Goal: Entertainment & Leisure: Consume media (video, audio)

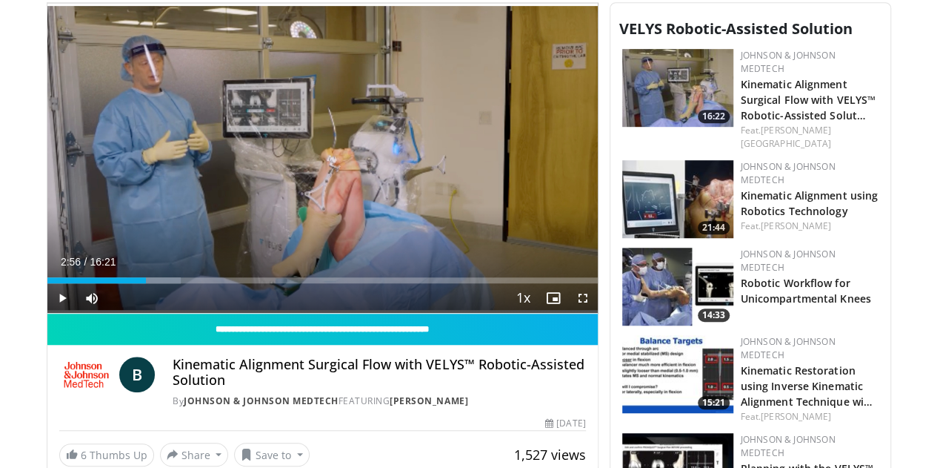
scroll to position [395, 0]
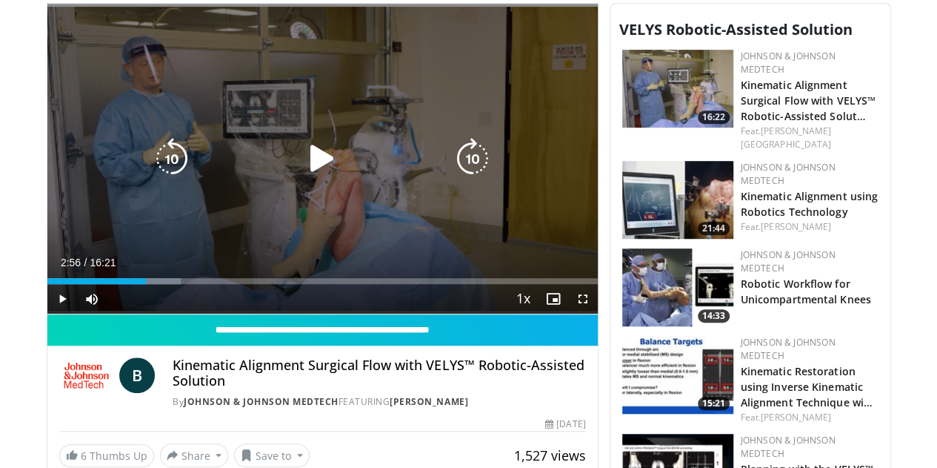
click at [305, 167] on icon "Video Player" at bounding box center [322, 158] width 41 height 41
click at [308, 167] on button "Video Player" at bounding box center [323, 159] width 30 height 30
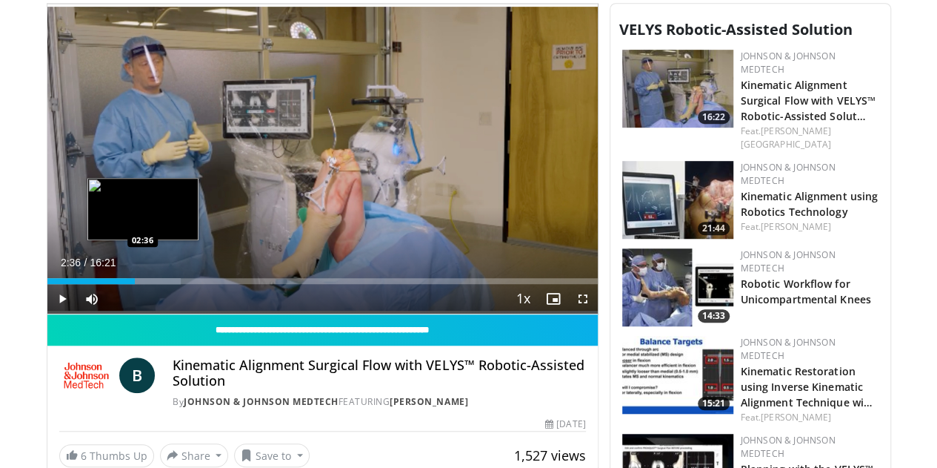
click at [105, 284] on div "02:36" at bounding box center [90, 281] width 87 height 6
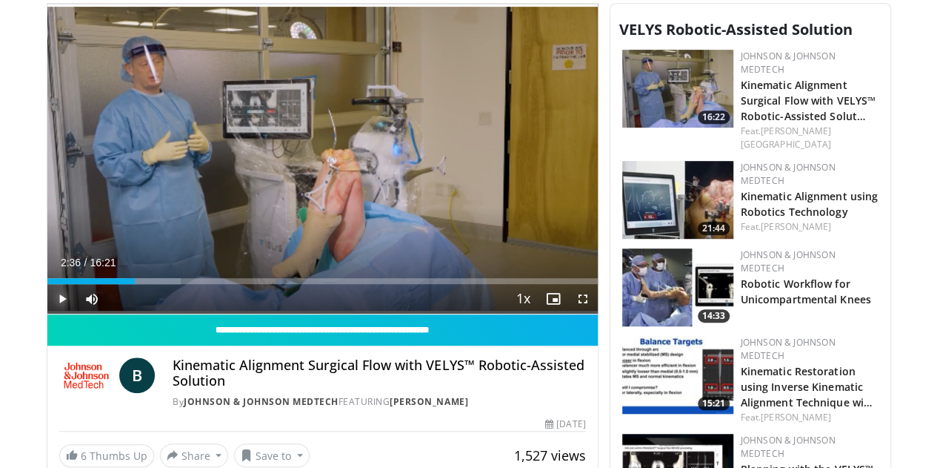
click at [47, 313] on span "Video Player" at bounding box center [62, 299] width 30 height 30
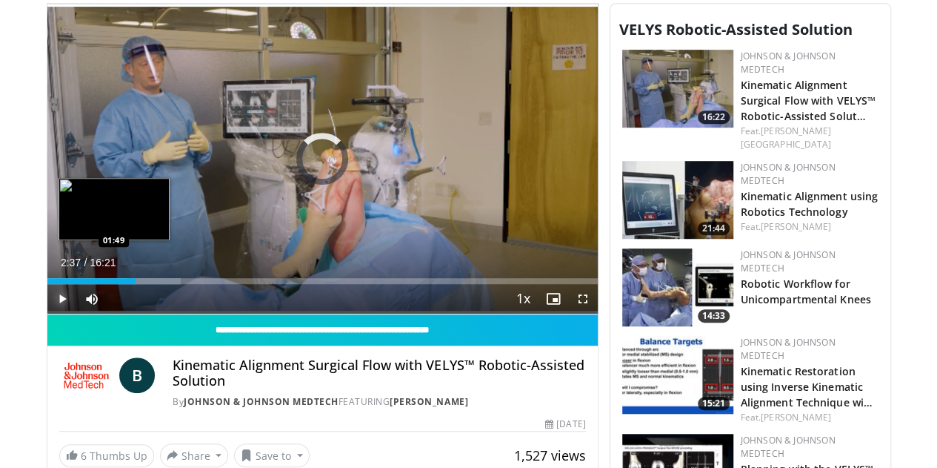
click at [76, 284] on div "Loaded : 24.26% 02:37 01:49" at bounding box center [322, 277] width 551 height 14
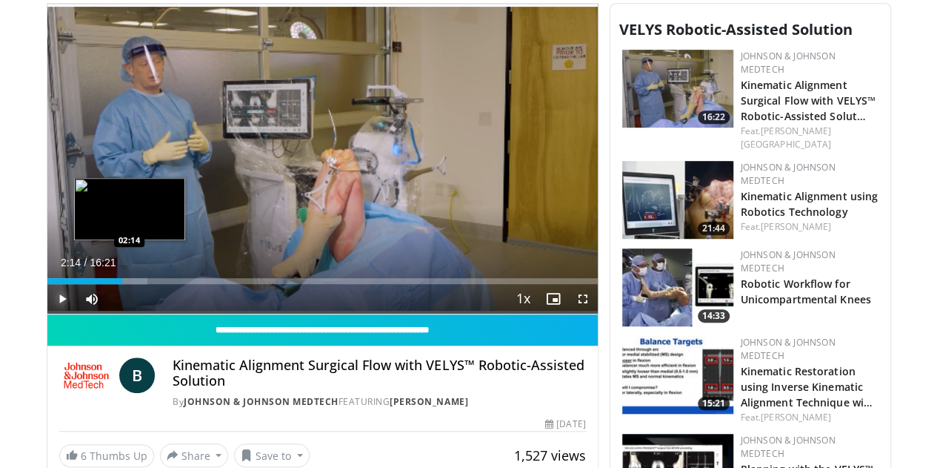
click at [91, 284] on div "Loaded : 18.19% 02:14 02:14" at bounding box center [322, 281] width 551 height 6
click at [105, 284] on div "Loaded : 20.21% 02:15 02:36" at bounding box center [322, 281] width 551 height 6
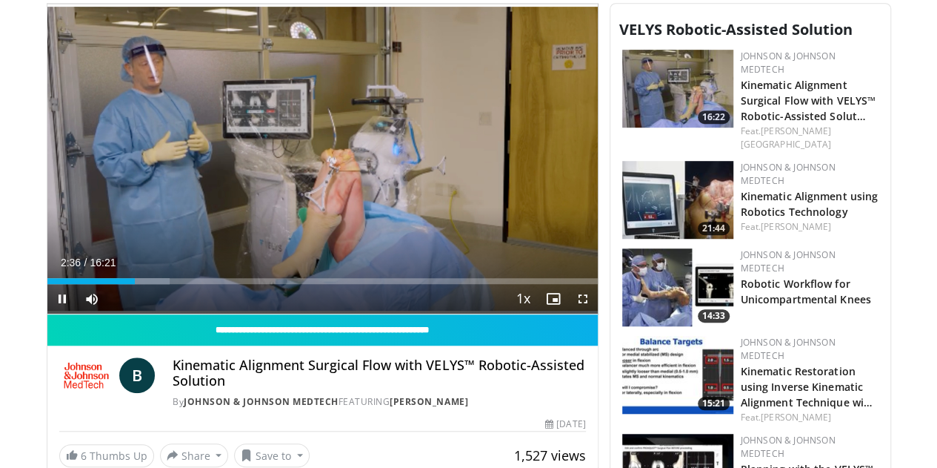
click at [121, 309] on div "Current Time 2:36 / Duration 16:21 Pause Skip Backward Skip Forward Mute Loaded…" at bounding box center [322, 299] width 551 height 30
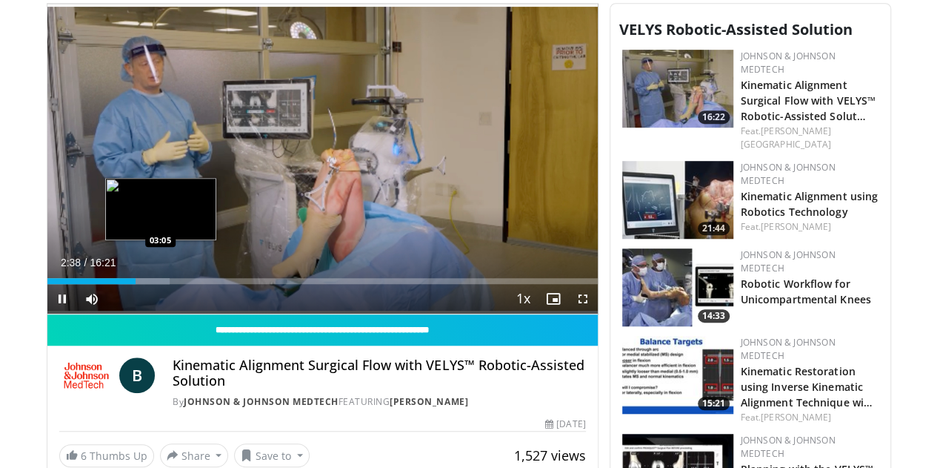
click at [123, 284] on div "Progress Bar" at bounding box center [144, 281] width 50 height 6
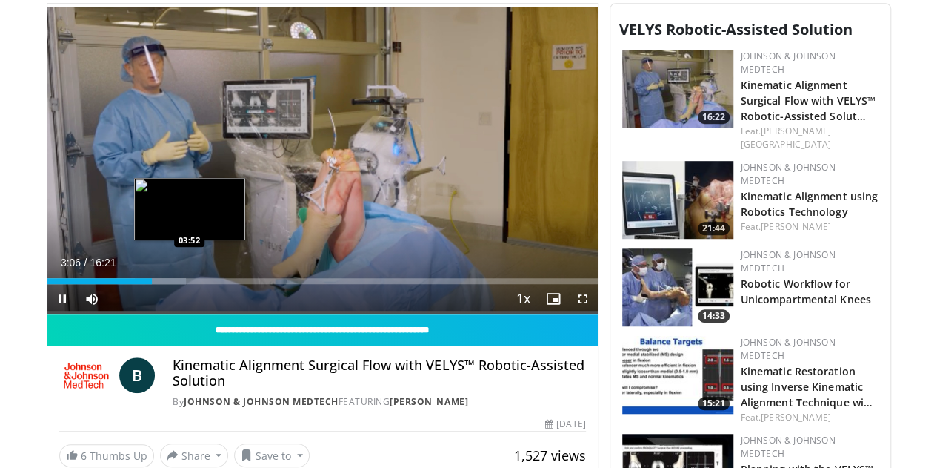
click at [151, 284] on div "Progress Bar" at bounding box center [161, 281] width 52 height 6
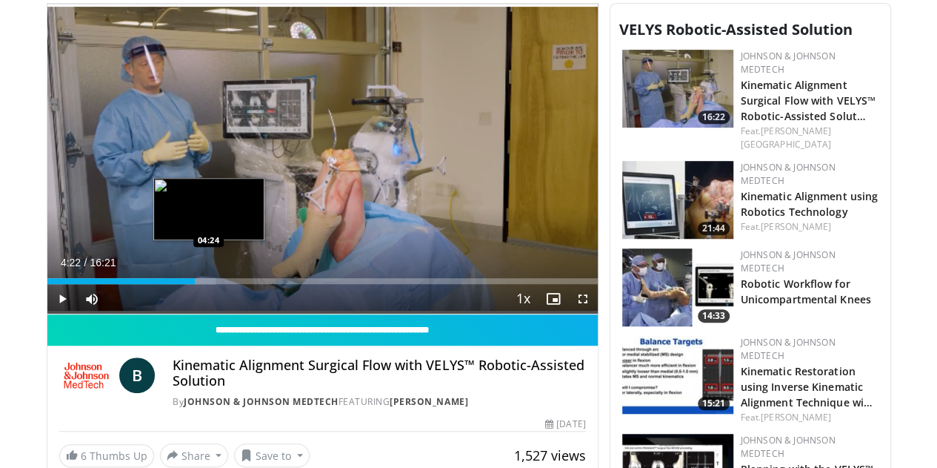
click at [170, 284] on div "Progress Bar" at bounding box center [190, 281] width 52 height 6
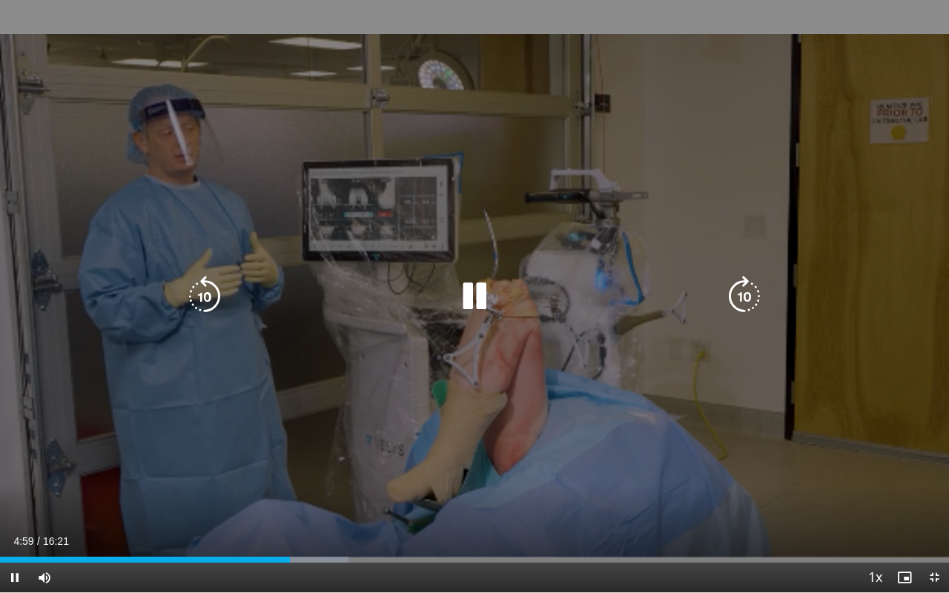
click at [101, 345] on div "10 seconds Tap to unmute" at bounding box center [474, 296] width 949 height 592
click at [477, 298] on icon "Video Player" at bounding box center [474, 296] width 41 height 41
click at [625, 165] on div "20 seconds Tap to unmute" at bounding box center [474, 296] width 949 height 592
click at [457, 296] on icon "Video Player" at bounding box center [474, 296] width 41 height 41
